Goal: Information Seeking & Learning: Learn about a topic

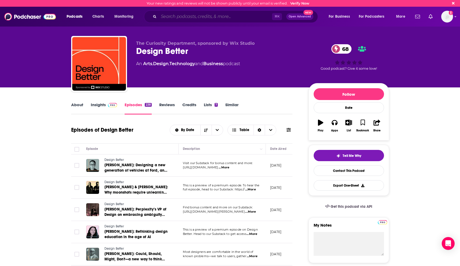
click at [184, 17] on input "Search podcasts, credits, & more..." at bounding box center [215, 16] width 113 height 9
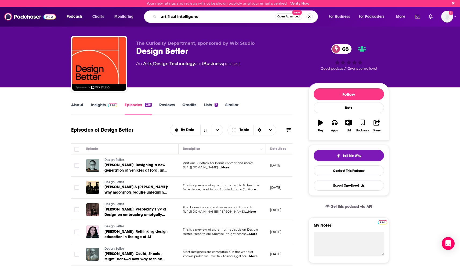
type input "artifical intelligencw"
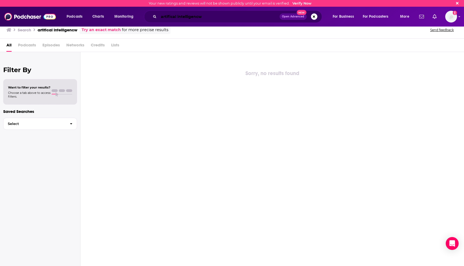
click at [173, 17] on input "artifical intelligencw" at bounding box center [219, 16] width 121 height 9
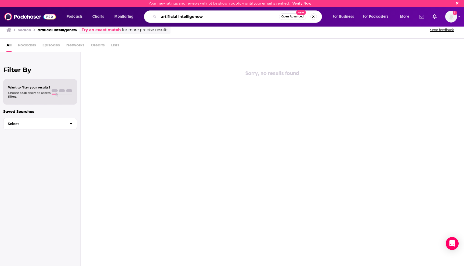
click at [211, 18] on input "artificial intelligencw" at bounding box center [219, 16] width 120 height 9
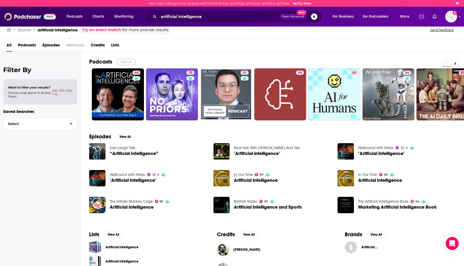
click at [128, 62] on button "View All" at bounding box center [125, 62] width 19 height 6
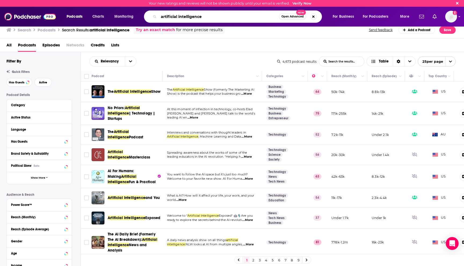
drag, startPoint x: 205, startPoint y: 14, endPoint x: 120, endPoint y: 14, distance: 84.5
click at [120, 14] on div "Podcasts Charts Monitoring artificial intelligence Open Advanced New For Busine…" at bounding box center [238, 16] width 351 height 12
type input "accessibility"
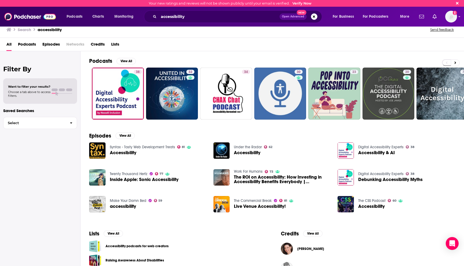
click at [150, 43] on div "All Podcasts Episodes Networks Credits Lists" at bounding box center [232, 45] width 453 height 11
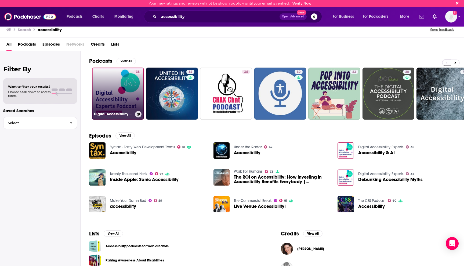
click at [123, 95] on link "38 Digital Accessibility Experts" at bounding box center [118, 94] width 52 height 52
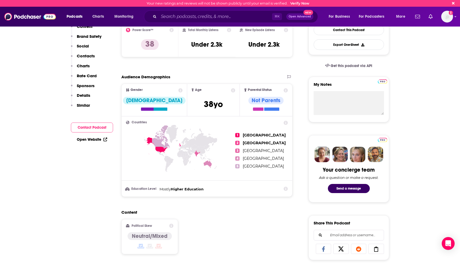
scroll to position [151, 0]
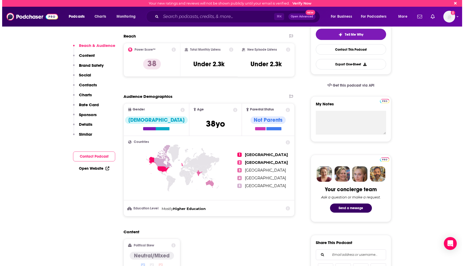
scroll to position [0, 0]
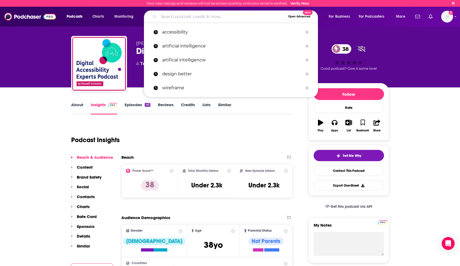
click at [182, 17] on input "Search podcasts, credits, & more..." at bounding box center [222, 16] width 127 height 9
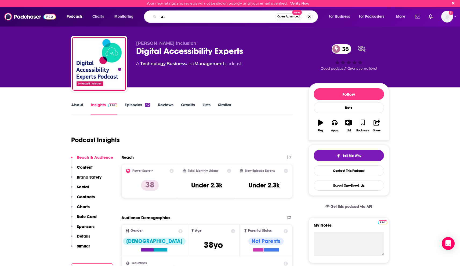
type input "a"
type input "technology accesibility"
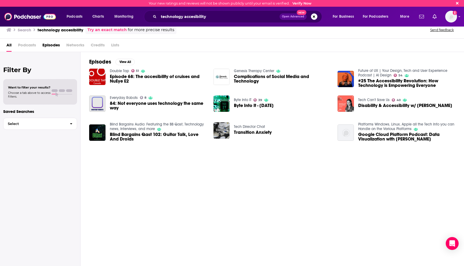
click at [366, 69] on link "Future of UX | Your Design, Tech and User Experience Podcast | AI Design" at bounding box center [402, 72] width 89 height 9
click at [124, 162] on div "Episodes View All Double Tap 51 Episode 68: The accesibility of cruises and NuE…" at bounding box center [272, 159] width 383 height 215
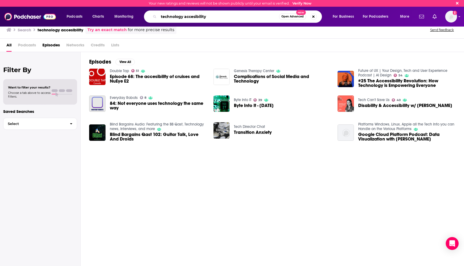
drag, startPoint x: 209, startPoint y: 17, endPoint x: 183, endPoint y: 18, distance: 25.2
click at [183, 18] on input "technology accesibility" at bounding box center [219, 16] width 120 height 9
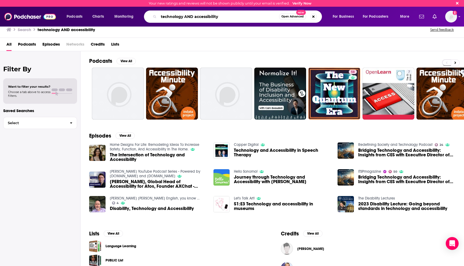
drag, startPoint x: 171, startPoint y: 20, endPoint x: 80, endPoint y: 14, distance: 90.9
click at [80, 14] on div "Podcasts Charts Monitoring technology AND accessibility Open Advanced New For B…" at bounding box center [238, 16] width 351 height 12
type input "apple accessibility"
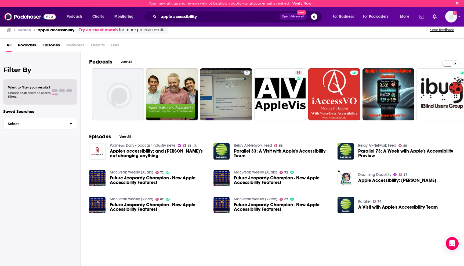
click at [175, 245] on div "Podcasts View All 7 55 + 36 Episodes View All Podnews Daily - podcast industry …" at bounding box center [272, 159] width 383 height 215
click at [57, 43] on span "Episodes" at bounding box center [50, 46] width 17 height 11
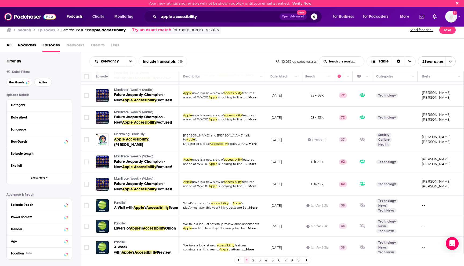
scroll to position [64, 0]
click at [132, 133] on span "Disarming Disability" at bounding box center [129, 134] width 30 height 4
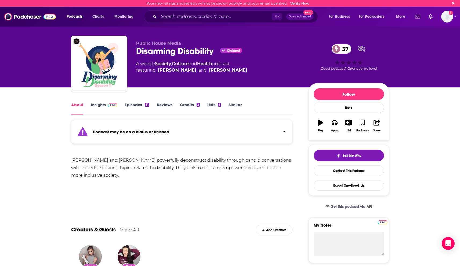
click at [135, 103] on link "Episodes 31" at bounding box center [137, 108] width 24 height 12
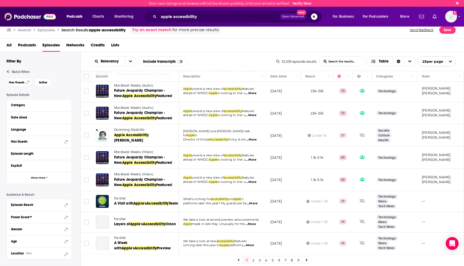
scroll to position [111, 0]
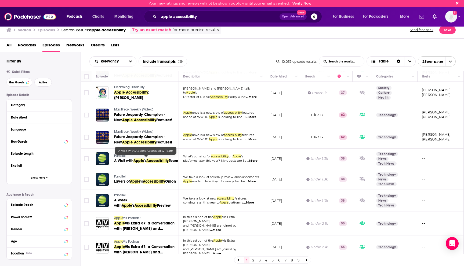
drag, startPoint x: 116, startPoint y: 186, endPoint x: 304, endPoint y: 0, distance: 263.8
click at [0, 0] on div "Your new ratings and reviews will not be shown publicly until your email is ver…" at bounding box center [232, 133] width 464 height 266
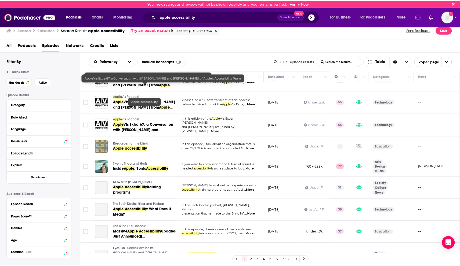
scroll to position [386, 0]
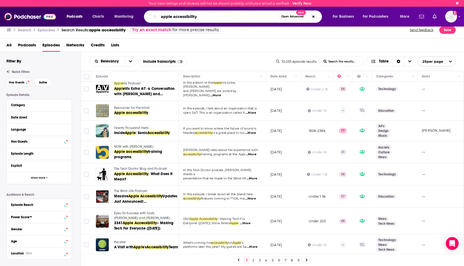
drag, startPoint x: 201, startPoint y: 18, endPoint x: 131, endPoint y: 18, distance: 70.0
click at [131, 18] on div "Podcasts Charts Monitoring apple accessibility Open Advanced New For Business F…" at bounding box center [238, 16] width 351 height 12
type input "artificial intelligence"
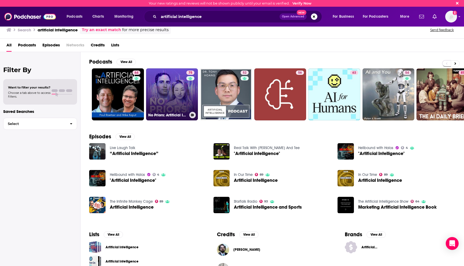
click at [170, 85] on link "75 No Priors: Artificial Intelligence | Technology | Startups" at bounding box center [172, 94] width 52 height 52
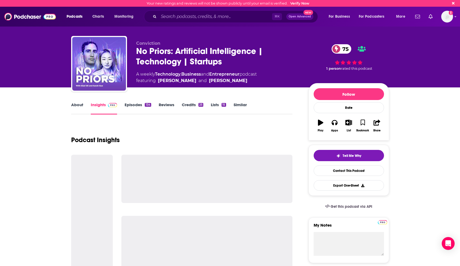
click at [125, 109] on link "Episodes 134" at bounding box center [138, 108] width 26 height 12
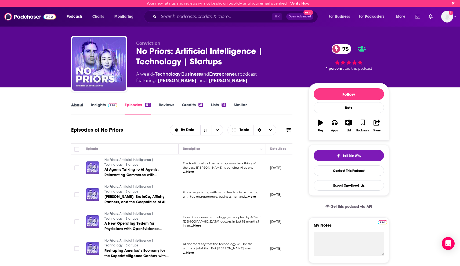
click at [84, 104] on div "About" at bounding box center [81, 108] width 20 height 12
click at [76, 106] on link "About" at bounding box center [77, 108] width 12 height 12
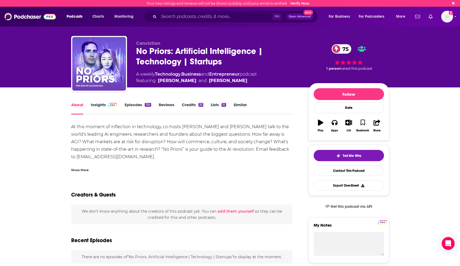
click at [108, 104] on img at bounding box center [112, 105] width 9 height 4
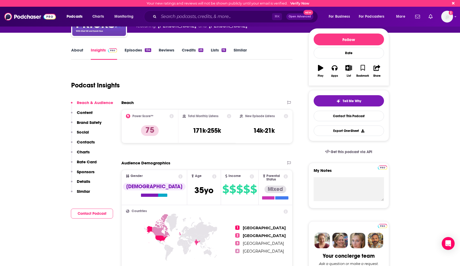
scroll to position [60, 0]
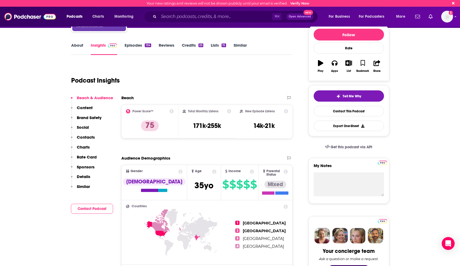
click at [240, 77] on div "Podcast Insights" at bounding box center [179, 77] width 217 height 27
drag, startPoint x: 222, startPoint y: 127, endPoint x: 195, endPoint y: 127, distance: 26.8
click at [195, 127] on div "Total Monthly Listens 171k-255k" at bounding box center [207, 121] width 49 height 25
click at [187, 83] on div "Podcast Insights" at bounding box center [179, 77] width 217 height 27
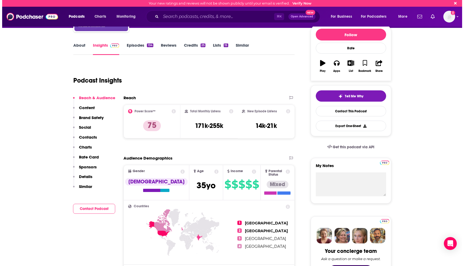
scroll to position [0, 0]
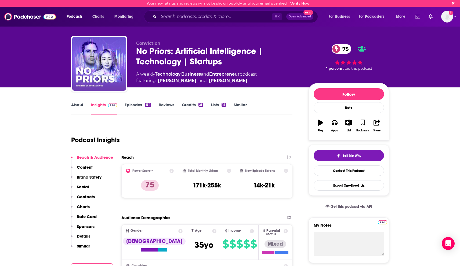
click at [134, 105] on link "Episodes 134" at bounding box center [138, 108] width 26 height 12
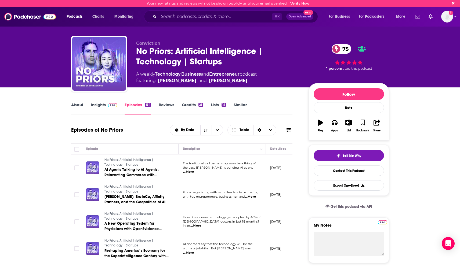
click at [78, 105] on link "About" at bounding box center [77, 108] width 12 height 12
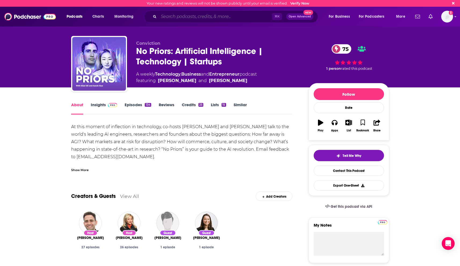
click at [171, 14] on input "Search podcasts, credits, & more..." at bounding box center [215, 16] width 113 height 9
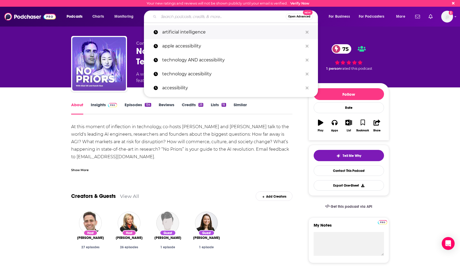
click at [180, 32] on p "artificial intelligence" at bounding box center [232, 32] width 141 height 14
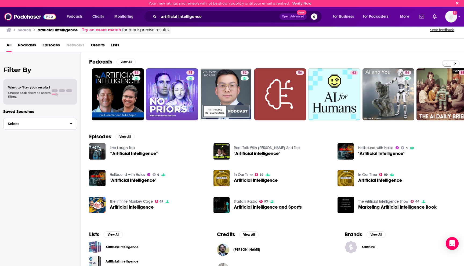
click at [68, 126] on span "button" at bounding box center [70, 124] width 11 height 12
click at [25, 71] on h2 "Filter By" at bounding box center [40, 70] width 74 height 8
click at [55, 97] on div "Want to filter your results? Choose a tab above to access filters." at bounding box center [40, 92] width 64 height 13
click at [25, 110] on p "Saved Searches" at bounding box center [40, 111] width 74 height 5
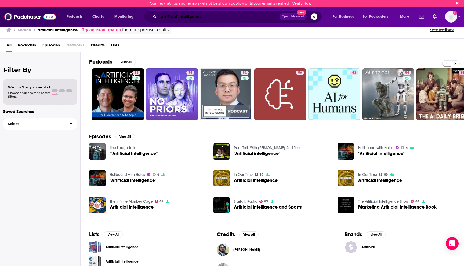
click at [239, 18] on input "artificial intelligence" at bounding box center [219, 16] width 121 height 9
click at [36, 46] on div "All Podcasts Episodes Networks Credits Lists" at bounding box center [232, 46] width 453 height 11
click at [30, 46] on span "Podcasts" at bounding box center [27, 46] width 18 height 11
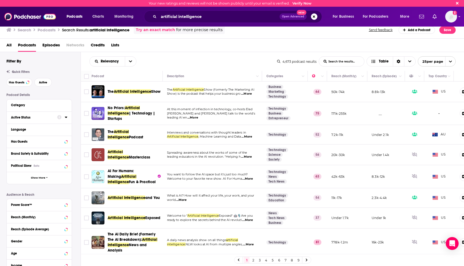
click at [61, 118] on div at bounding box center [62, 117] width 10 height 7
click at [65, 118] on icon at bounding box center [66, 117] width 2 height 1
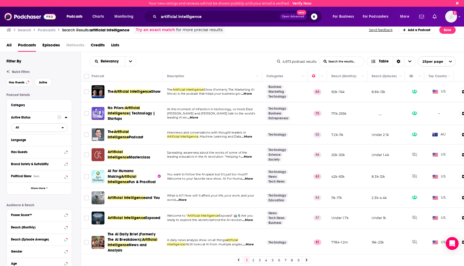
click at [37, 128] on span "All" at bounding box center [36, 127] width 50 height 7
click at [30, 145] on span "Active" at bounding box center [28, 145] width 29 height 3
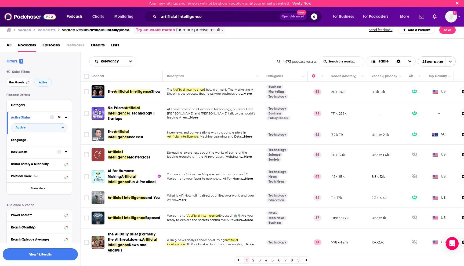
click at [39, 254] on button "View 1k Results" at bounding box center [40, 255] width 75 height 12
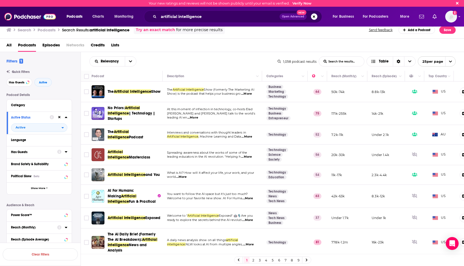
click at [179, 60] on div "Relevancy List Search Input Search the results... Table" at bounding box center [183, 61] width 188 height 10
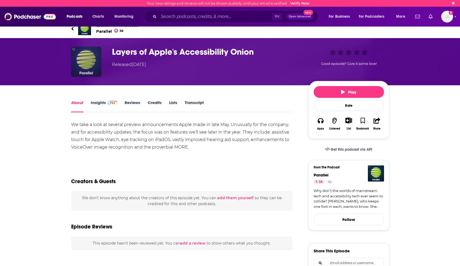
click at [95, 68] on img "Layers of Apple's Accessibility Onion" at bounding box center [86, 62] width 30 height 30
click at [140, 54] on h1 "Layers of Apple's Accessibility Onion" at bounding box center [206, 52] width 188 height 10
click at [150, 49] on h1 "Layers of Apple's Accessibility Onion" at bounding box center [206, 52] width 188 height 10
click at [103, 32] on span "Parallel 38" at bounding box center [117, 31] width 42 height 5
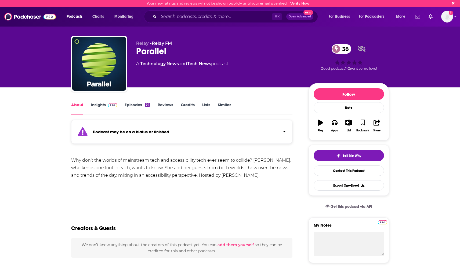
click at [144, 105] on link "Episodes 94" at bounding box center [137, 108] width 25 height 12
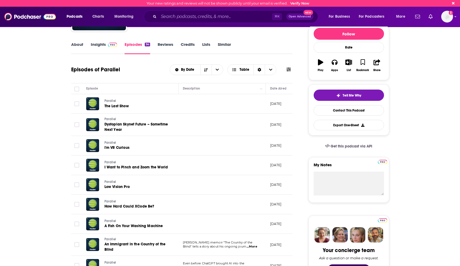
scroll to position [100, 0]
